Goal: Transaction & Acquisition: Purchase product/service

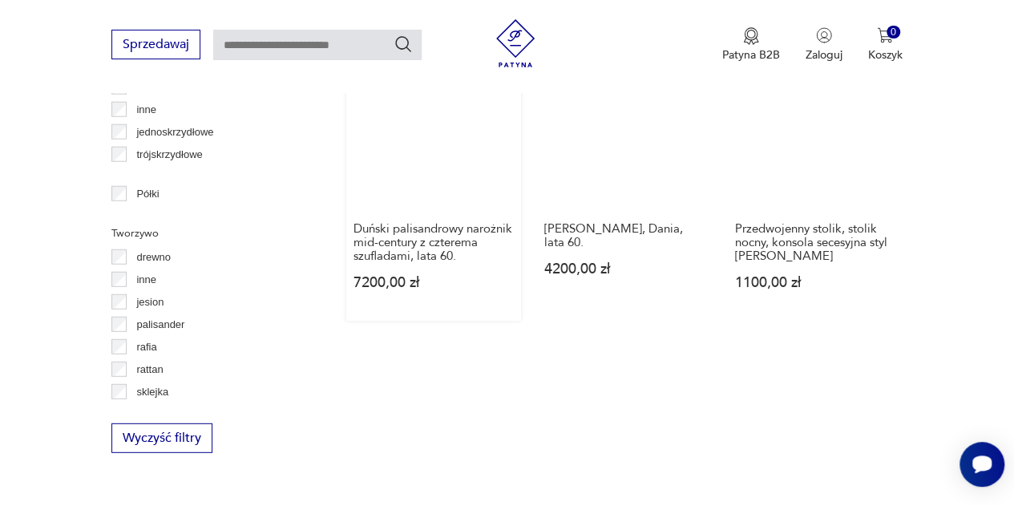
scroll to position [1947, 0]
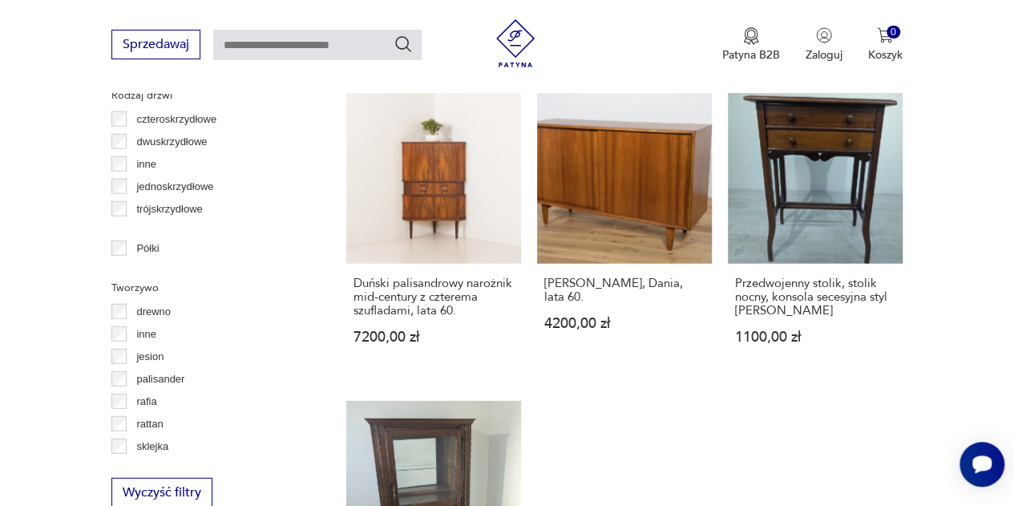
click at [333, 53] on input "text" at bounding box center [317, 45] width 208 height 30
type input "**********"
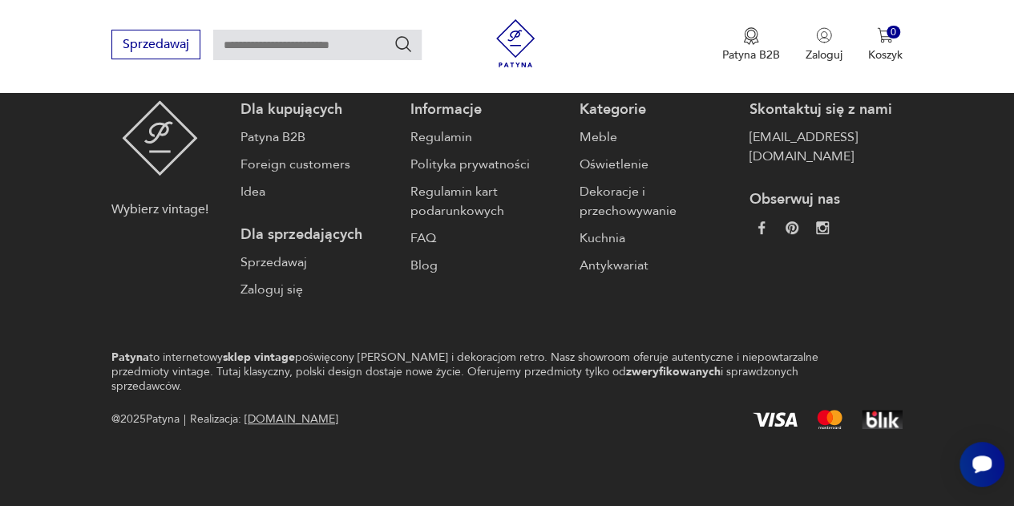
type input "**********"
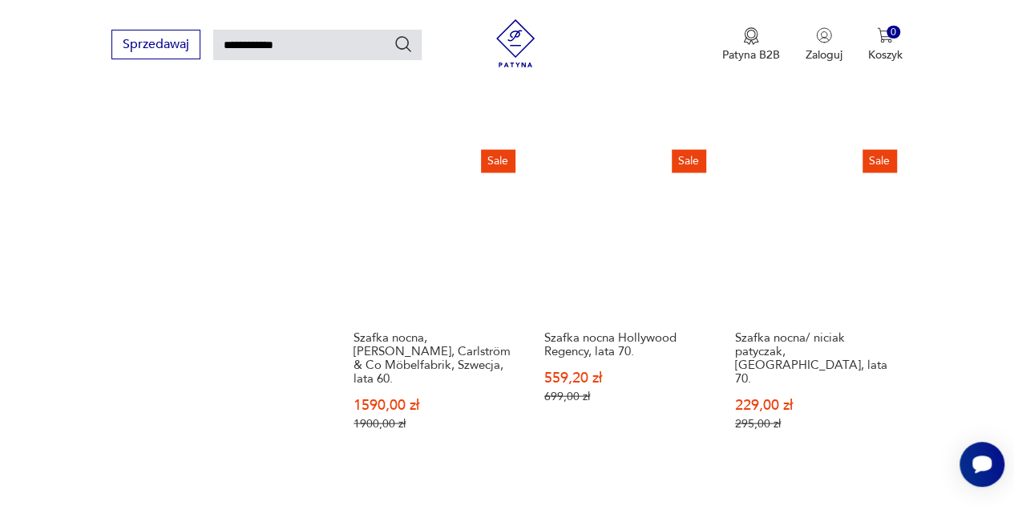
scroll to position [1889, 0]
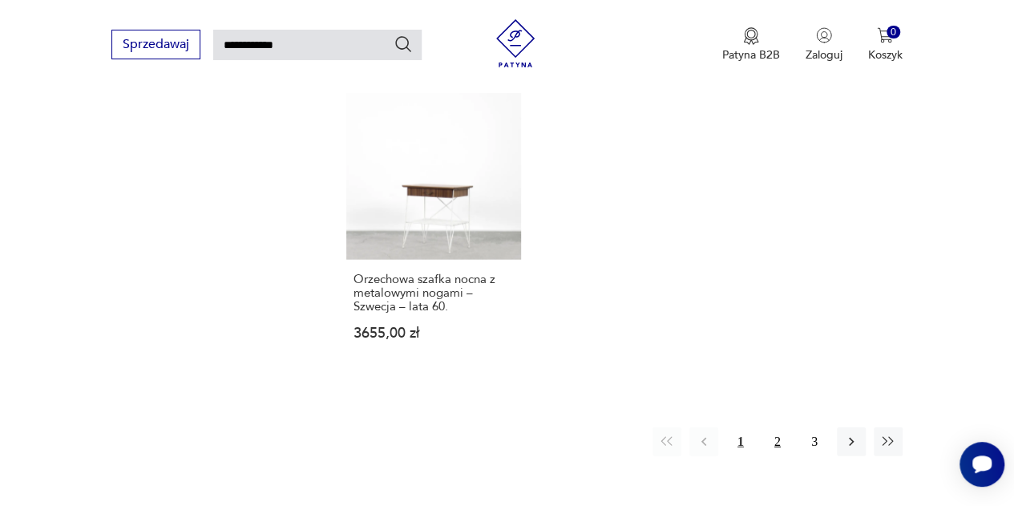
click at [783, 427] on button "2" at bounding box center [777, 441] width 29 height 29
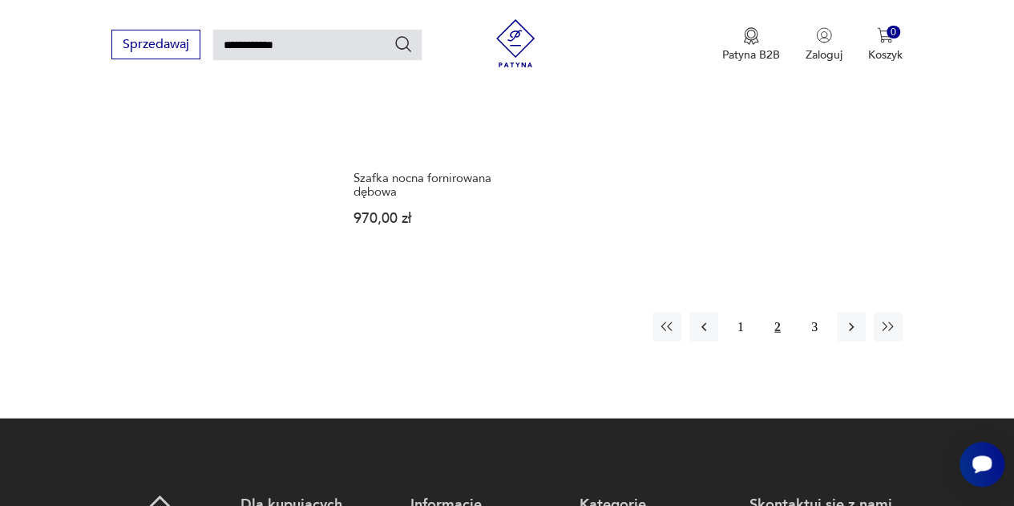
scroll to position [1900, 0]
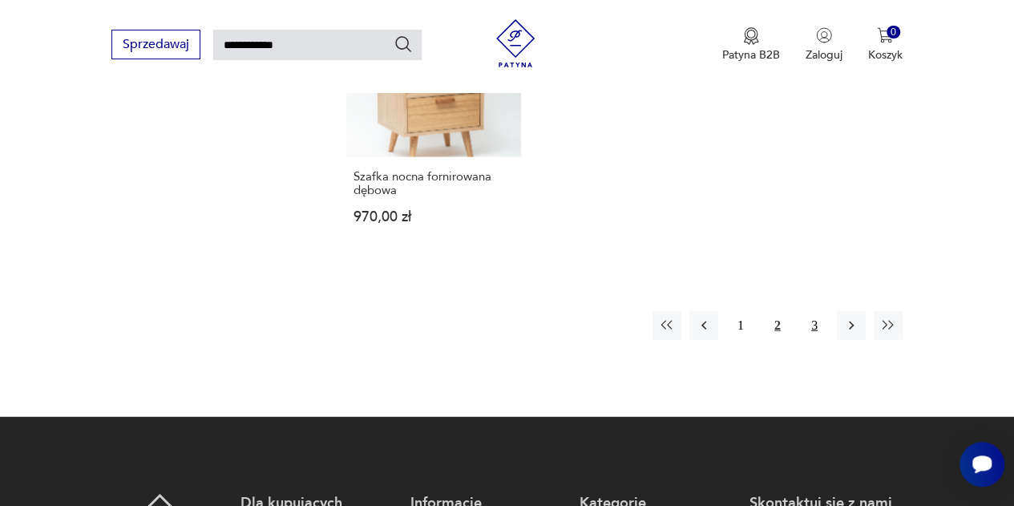
click at [815, 311] on button "3" at bounding box center [814, 325] width 29 height 29
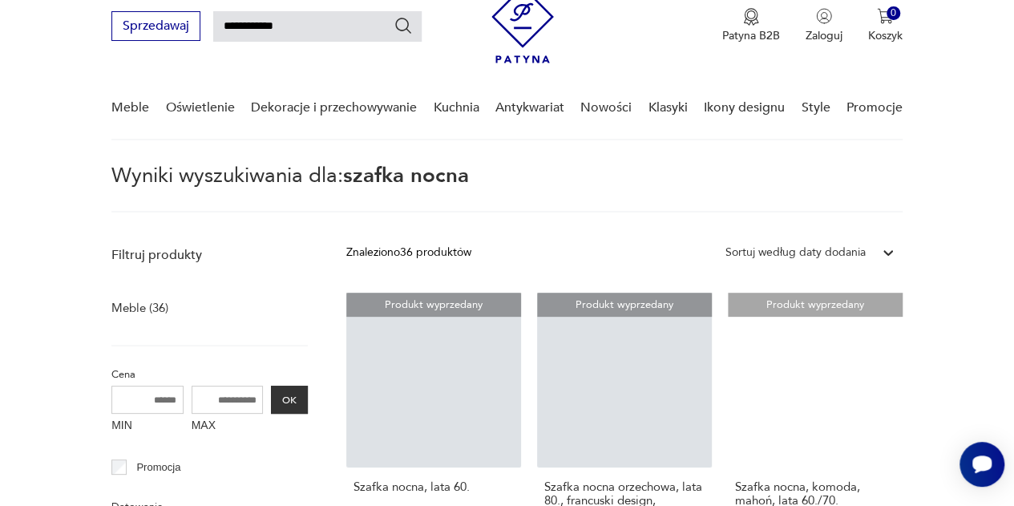
scroll to position [58, 0]
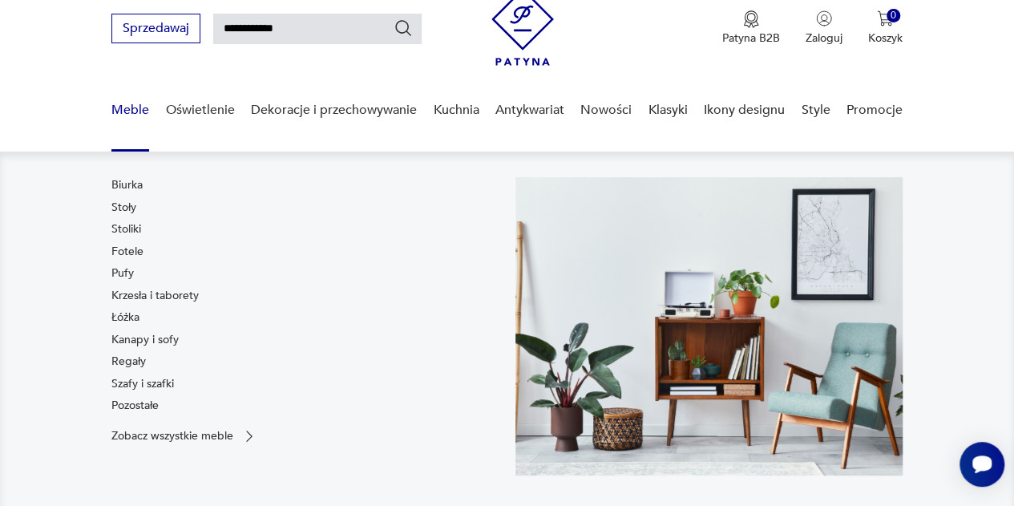
click at [175, 446] on div "Biurka Stoły Stoliki Fotele Pufy Krzesła i taborety Łóżka Kanapy i sofy Regały …" at bounding box center [304, 326] width 387 height 298
click at [172, 434] on p "Zobacz wszystkie meble" at bounding box center [172, 435] width 122 height 10
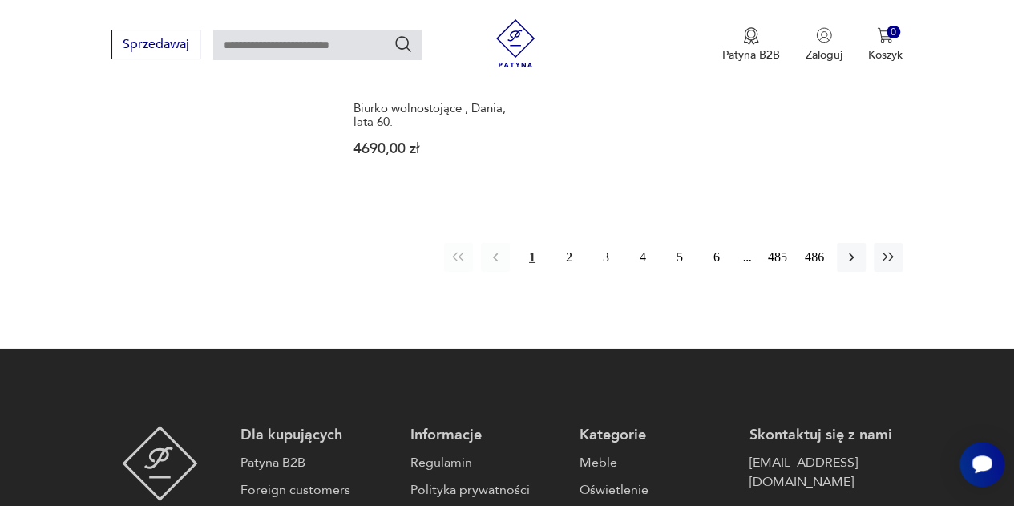
scroll to position [2515, 0]
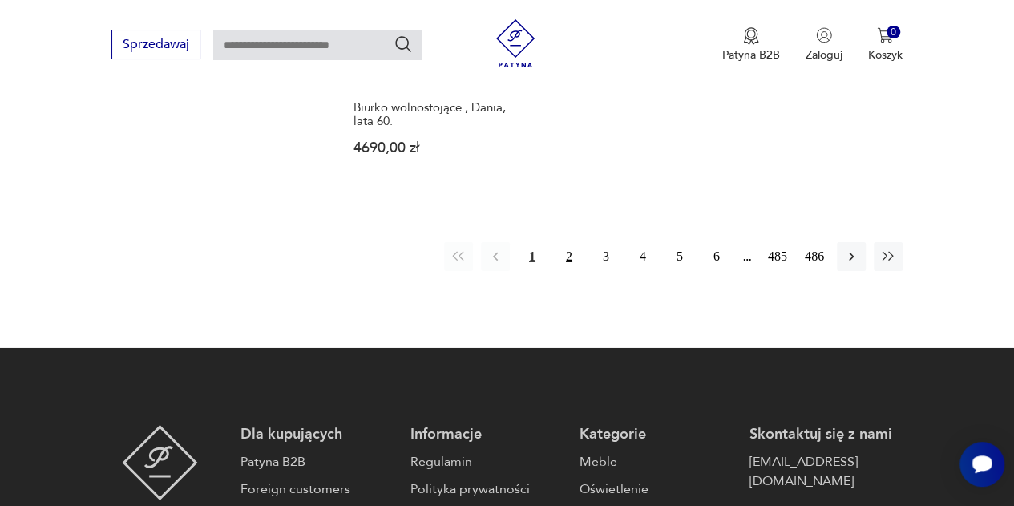
click at [573, 242] on button "2" at bounding box center [568, 256] width 29 height 29
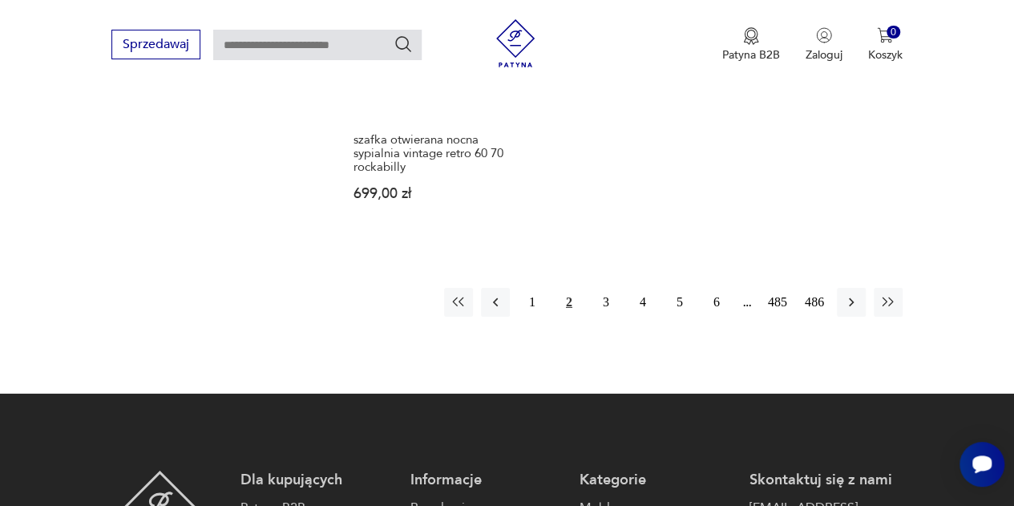
scroll to position [425, 0]
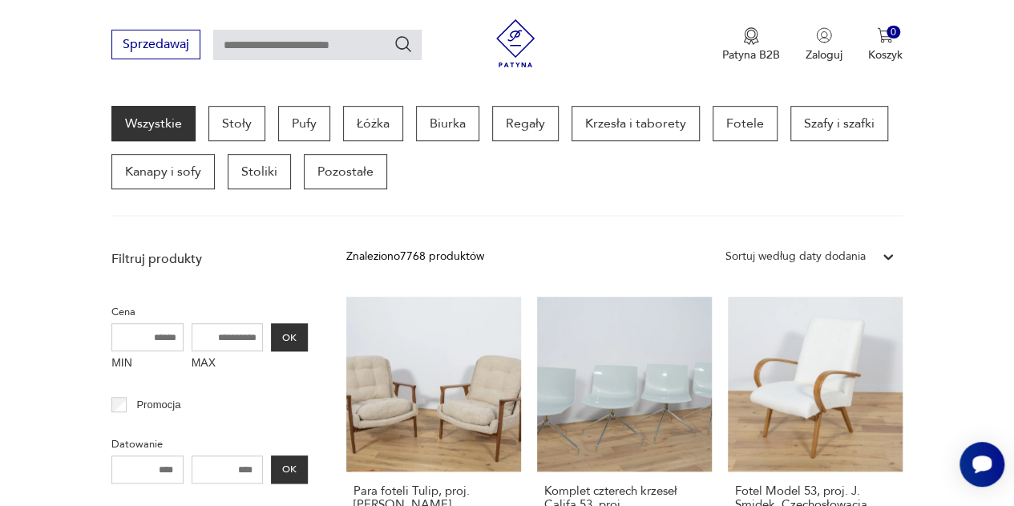
click at [282, 44] on input "text" at bounding box center [317, 45] width 208 height 30
type input "*****"
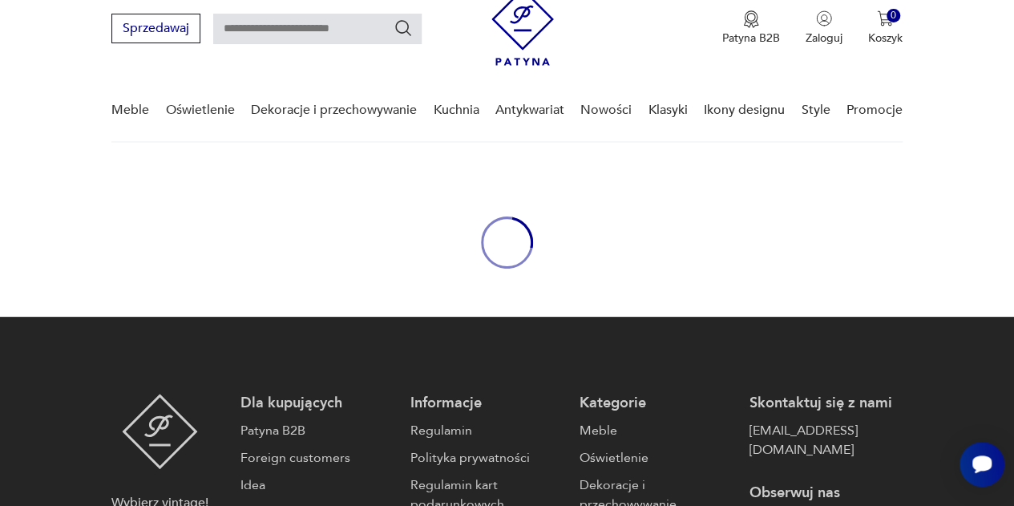
type input "*****"
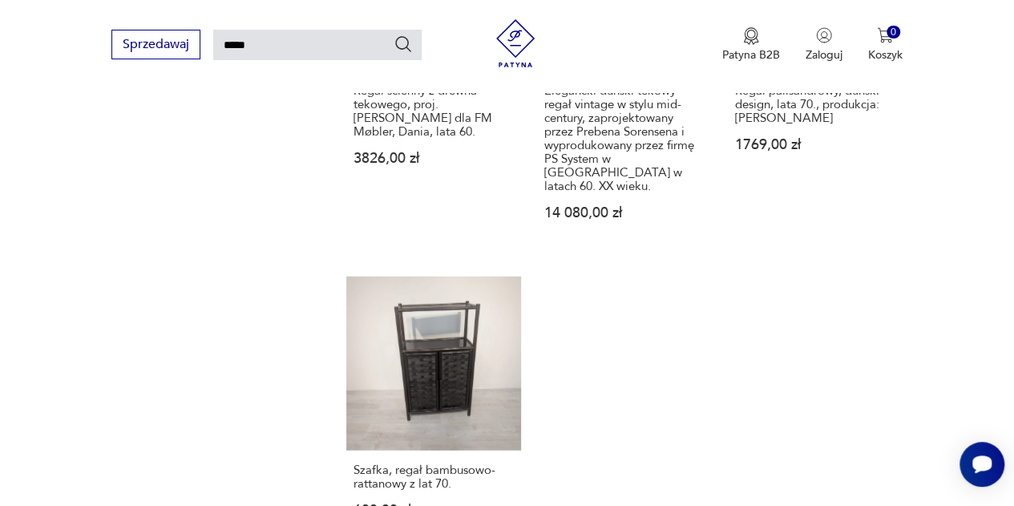
scroll to position [1969, 0]
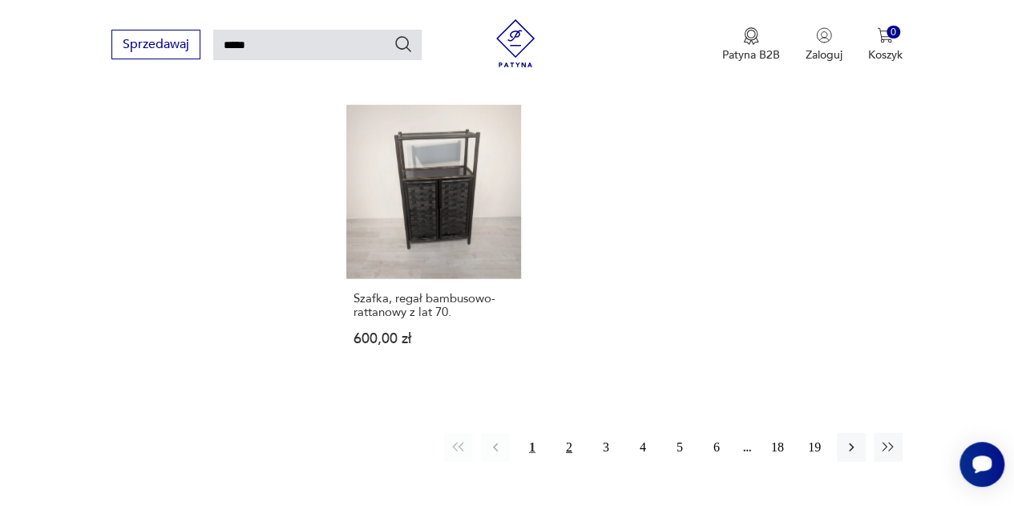
click at [567, 433] on button "2" at bounding box center [568, 447] width 29 height 29
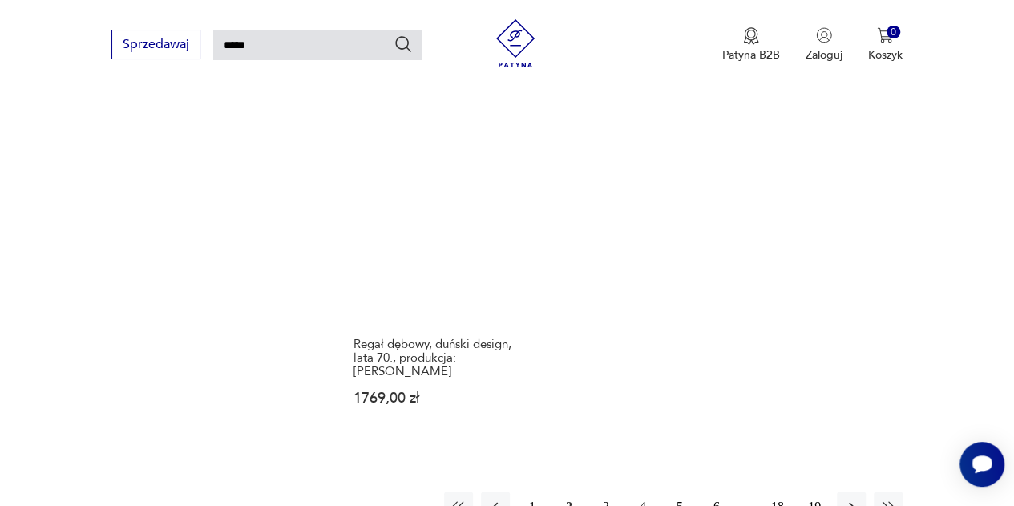
scroll to position [2061, 0]
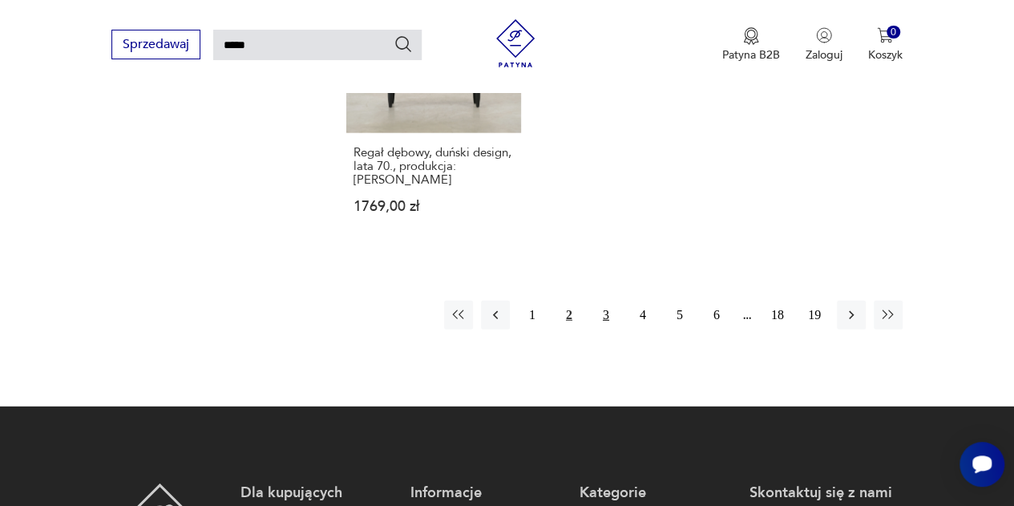
click at [595, 308] on button "3" at bounding box center [605, 314] width 29 height 29
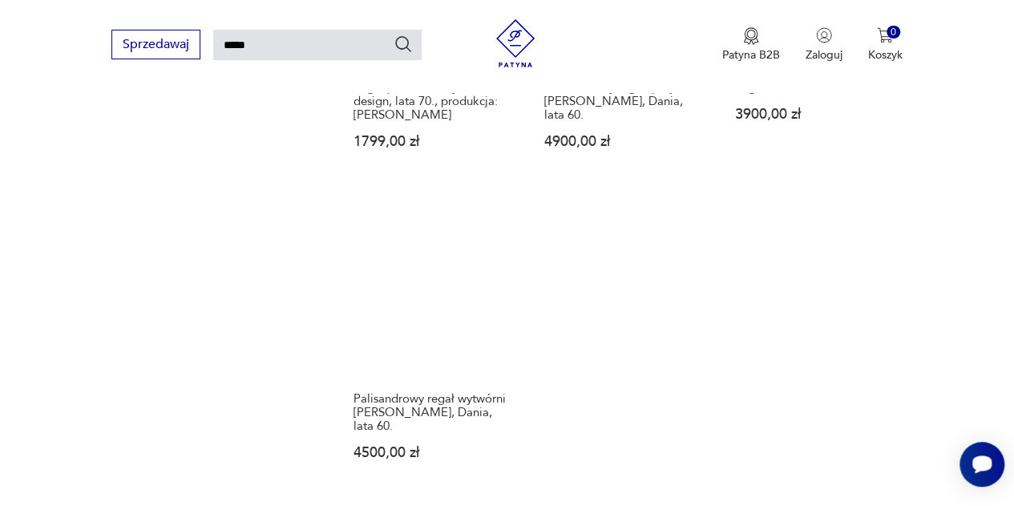
scroll to position [1900, 0]
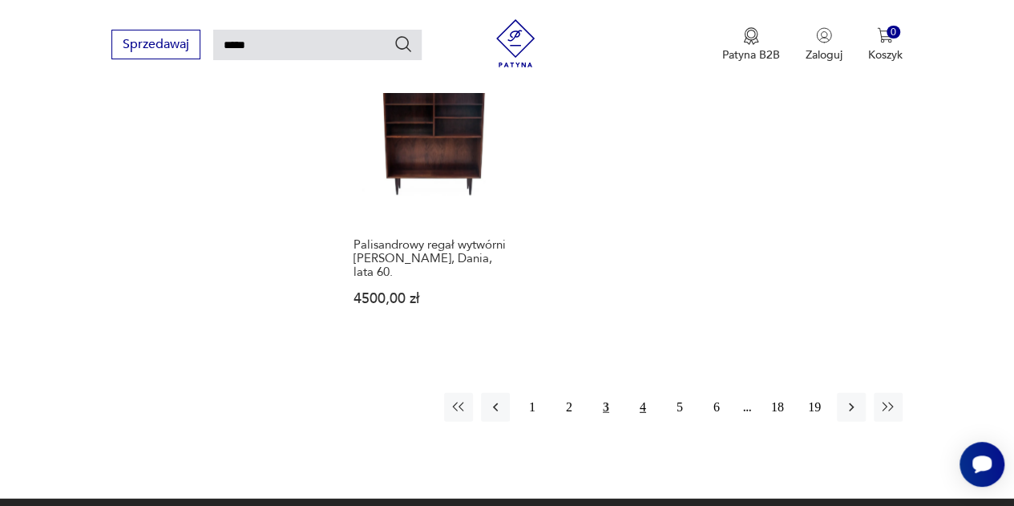
click at [637, 393] on button "4" at bounding box center [642, 407] width 29 height 29
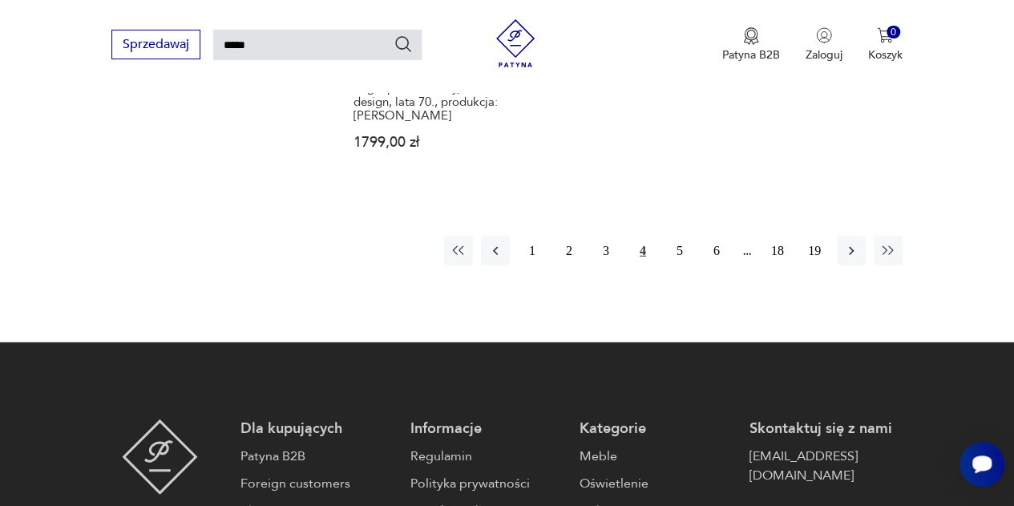
scroll to position [2141, 0]
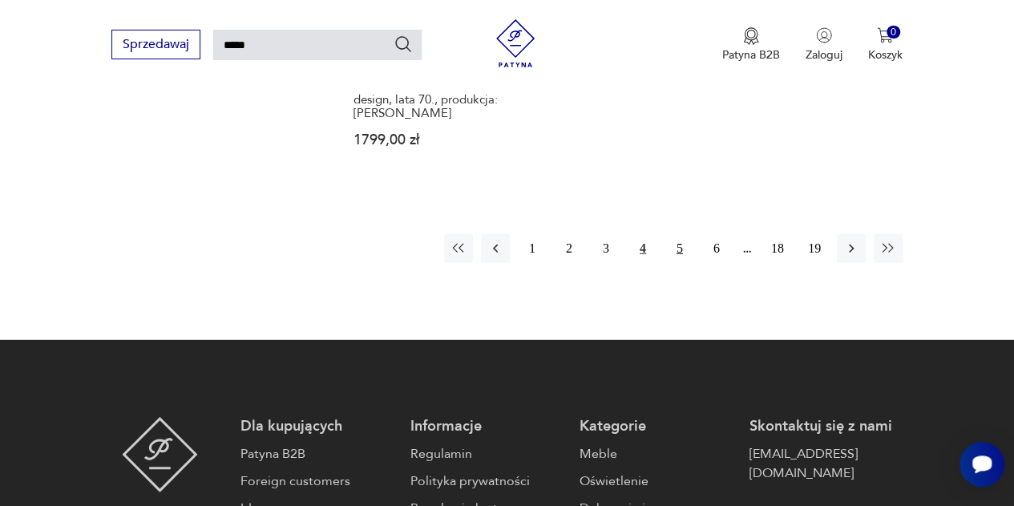
click at [677, 234] on button "5" at bounding box center [679, 248] width 29 height 29
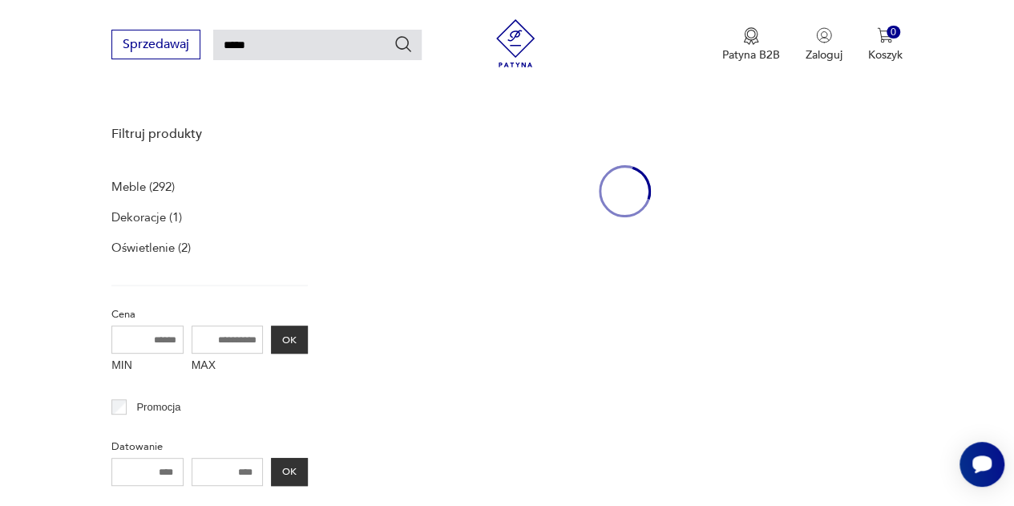
scroll to position [109, 0]
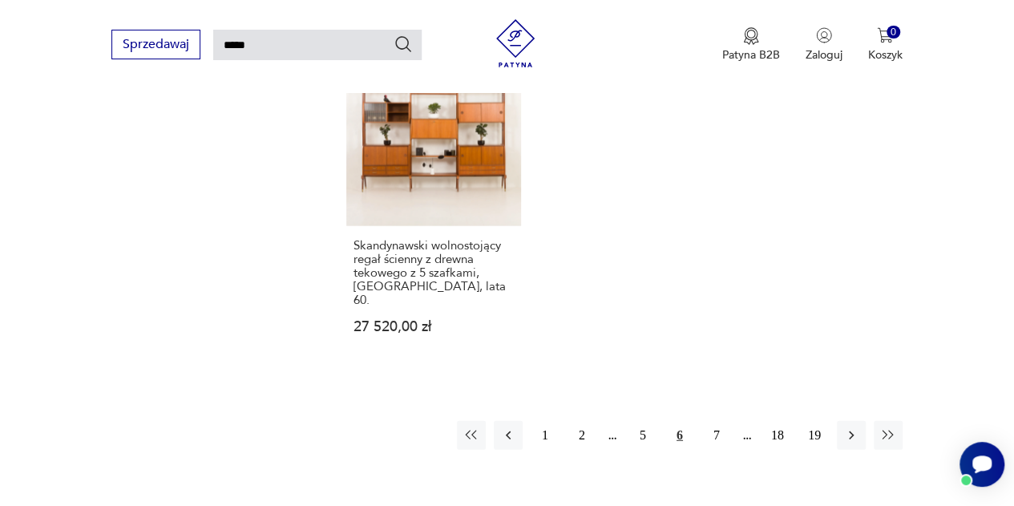
scroll to position [1981, 0]
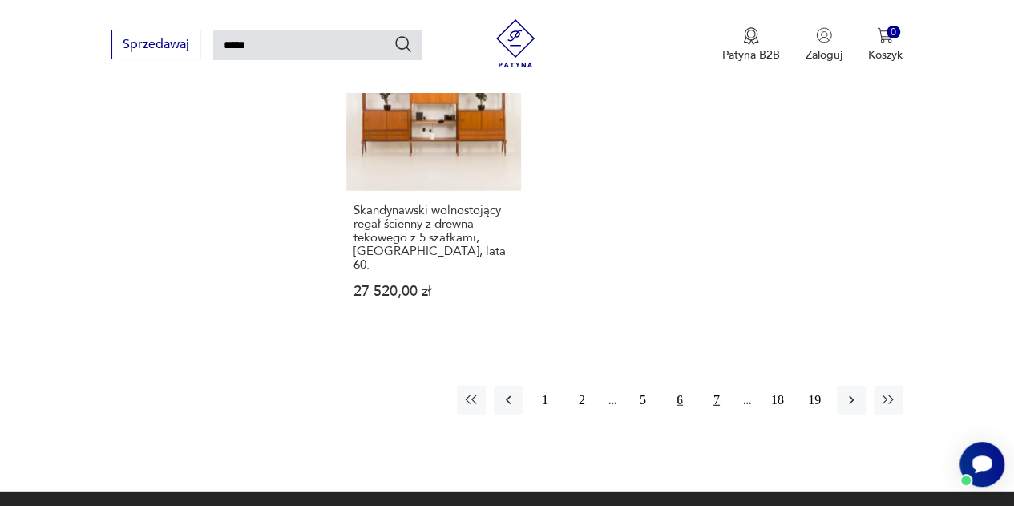
click at [707, 385] on button "7" at bounding box center [716, 399] width 29 height 29
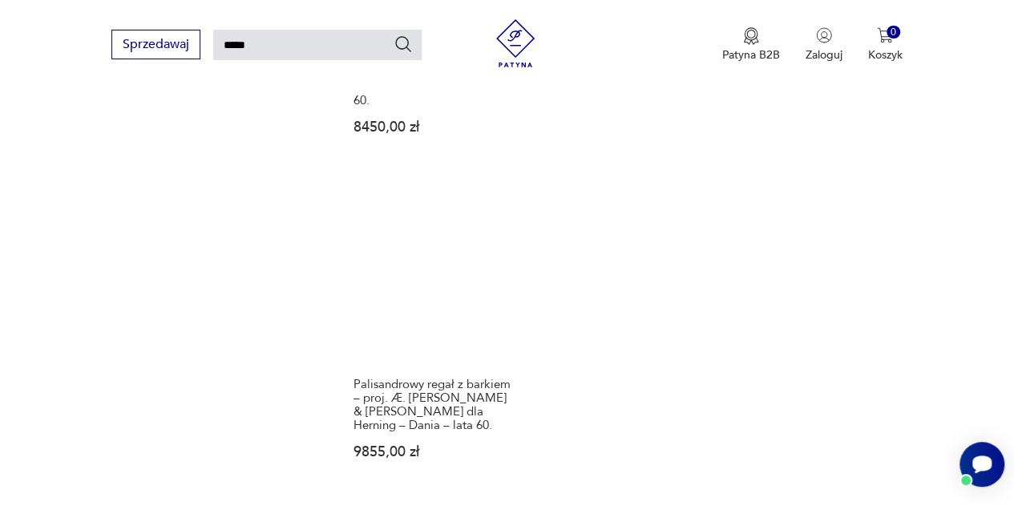
scroll to position [1900, 0]
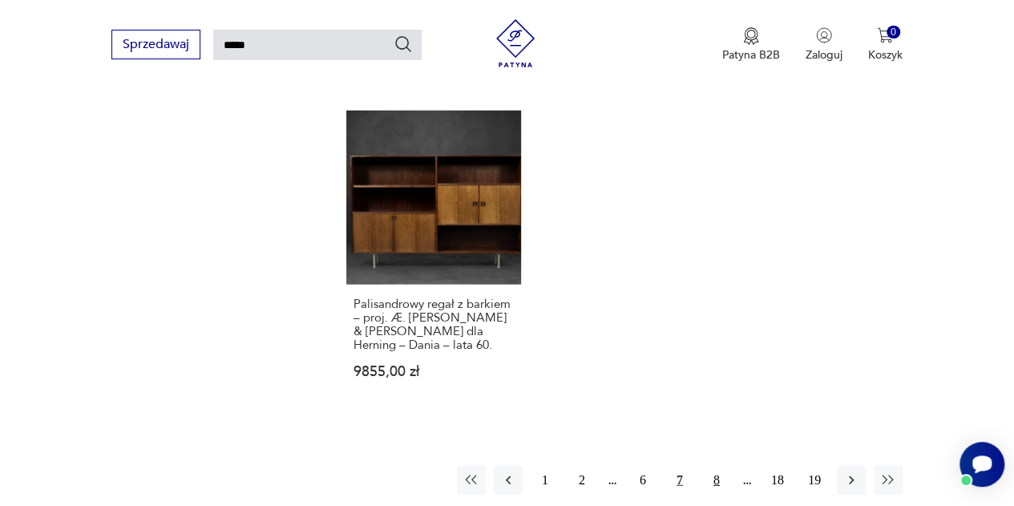
click at [705, 466] on button "8" at bounding box center [716, 480] width 29 height 29
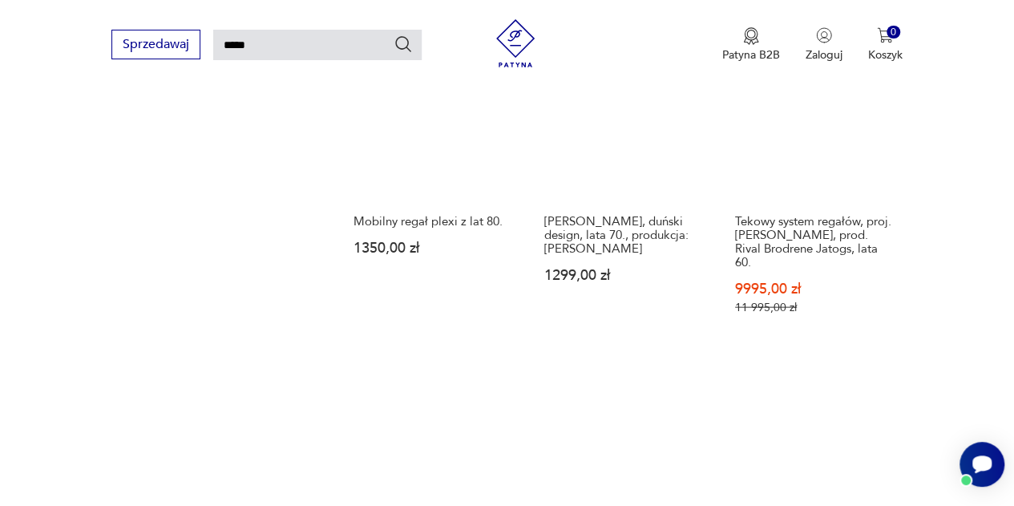
scroll to position [1820, 0]
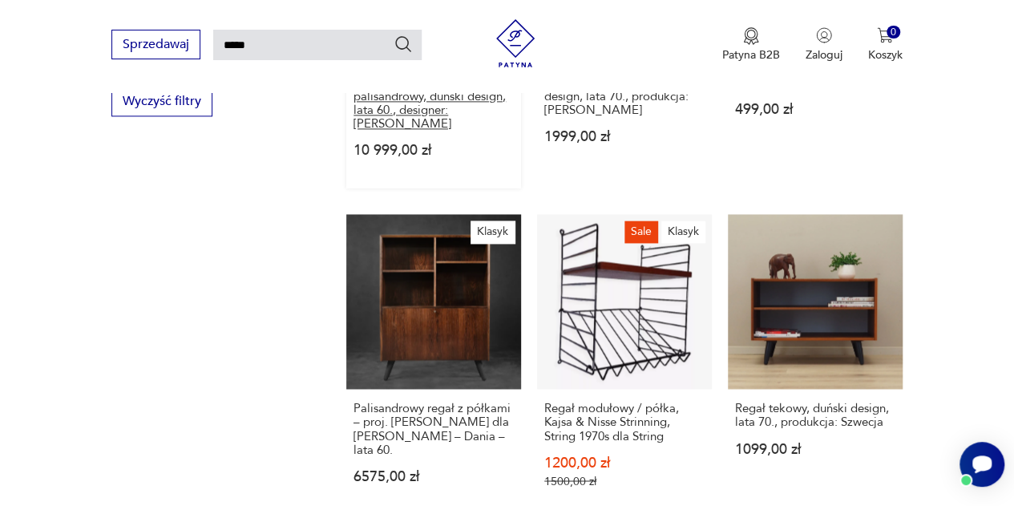
scroll to position [1179, 0]
